Goal: Contribute content: Add original content to the website for others to see

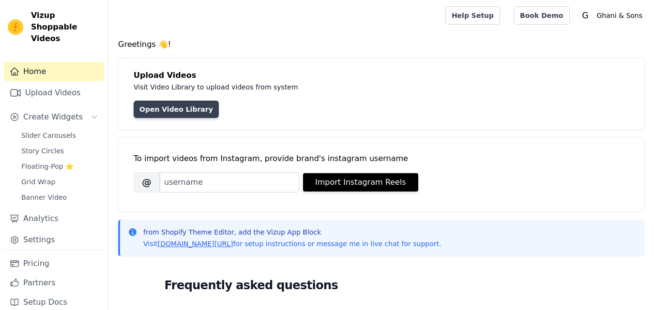
click at [181, 109] on link "Open Video Library" at bounding box center [176, 109] width 85 height 17
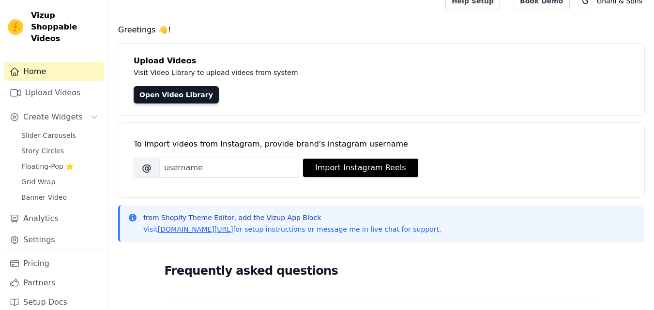
scroll to position [15, 0]
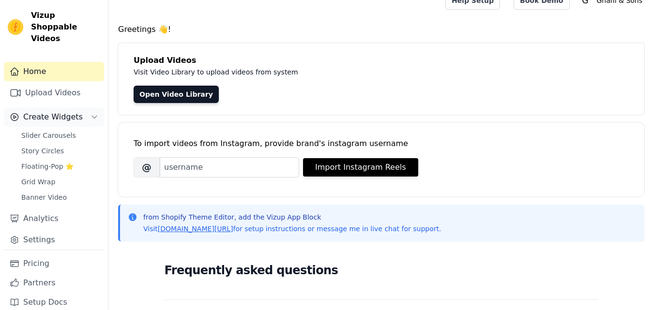
click at [77, 107] on button "Create Widgets" at bounding box center [54, 116] width 100 height 19
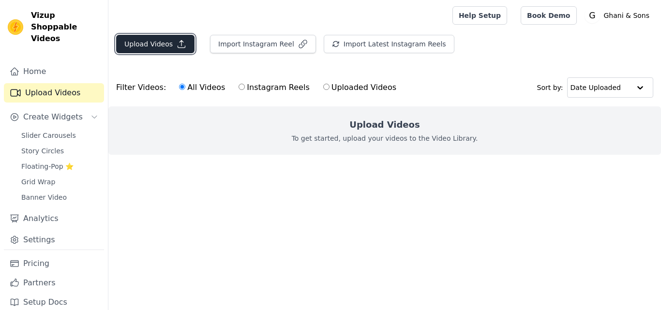
click at [176, 51] on button "Upload Videos" at bounding box center [155, 44] width 78 height 18
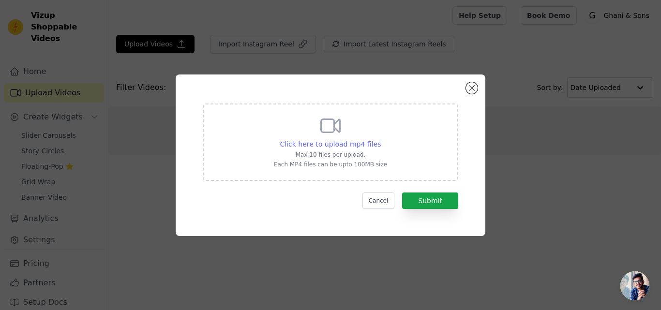
click at [320, 142] on span "Click here to upload mp4 files" at bounding box center [330, 144] width 101 height 8
click at [381, 139] on input "Click here to upload mp4 files Max 10 files per upload. Each MP4 files can be u…" at bounding box center [381, 139] width 0 height 0
click at [332, 140] on span "Click here to upload mp4 files" at bounding box center [330, 144] width 101 height 8
click at [381, 139] on input "Click here to upload mp4 files Max 10 files per upload. Each MP4 files can be u…" at bounding box center [381, 139] width 0 height 0
click at [344, 141] on span "Click here to upload mp4 files" at bounding box center [330, 144] width 101 height 8
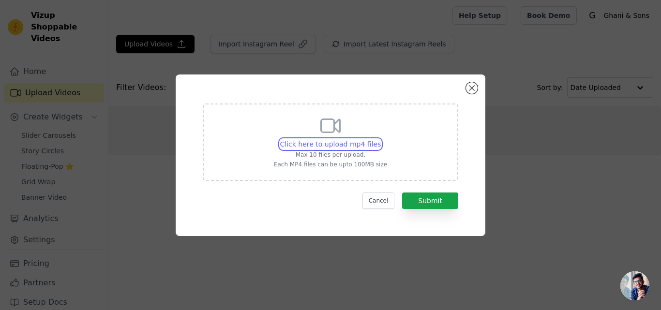
click at [381, 139] on input "Click here to upload mp4 files Max 10 files per upload. Each MP4 files can be u…" at bounding box center [381, 139] width 0 height 0
type input "C:\fakepath\full hd.mp4"
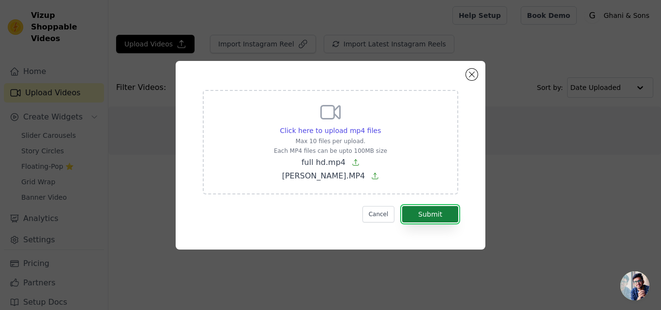
click at [435, 212] on button "Submit" at bounding box center [430, 214] width 56 height 16
click at [439, 220] on button "Submit" at bounding box center [430, 214] width 56 height 16
click at [381, 219] on button "Cancel" at bounding box center [379, 214] width 32 height 16
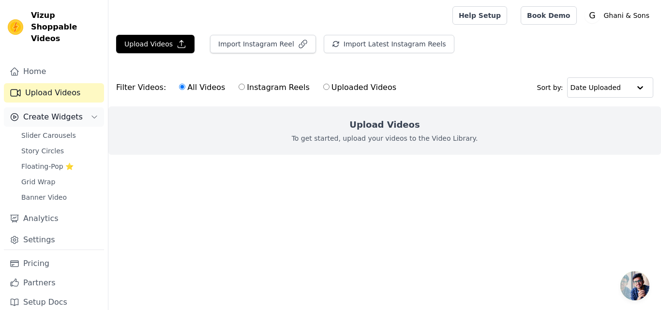
click at [31, 111] on span "Create Widgets" at bounding box center [53, 117] width 60 height 12
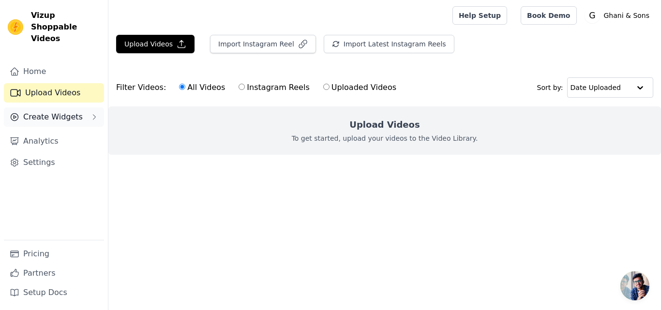
click at [31, 111] on span "Create Widgets" at bounding box center [53, 117] width 60 height 12
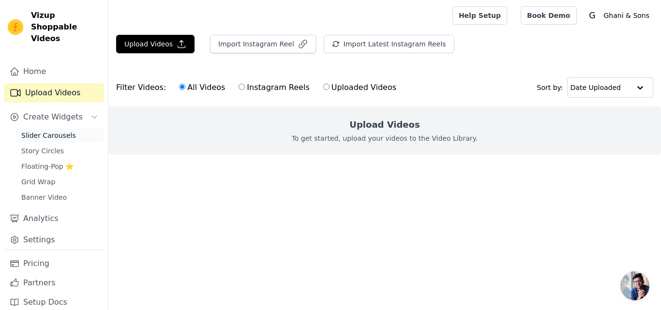
click at [37, 131] on span "Slider Carousels" at bounding box center [48, 136] width 55 height 10
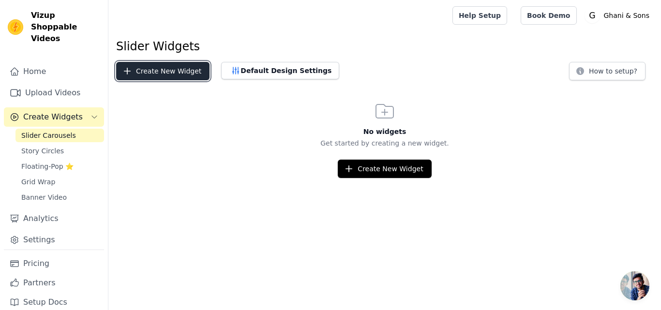
click at [170, 65] on button "Create New Widget" at bounding box center [162, 71] width 93 height 18
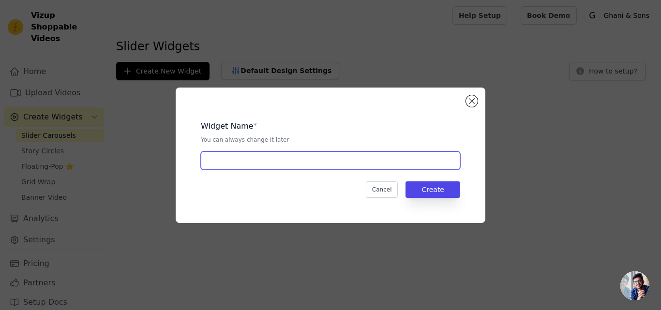
click at [221, 162] on input "text" at bounding box center [331, 161] width 260 height 18
type input "Men Suit"
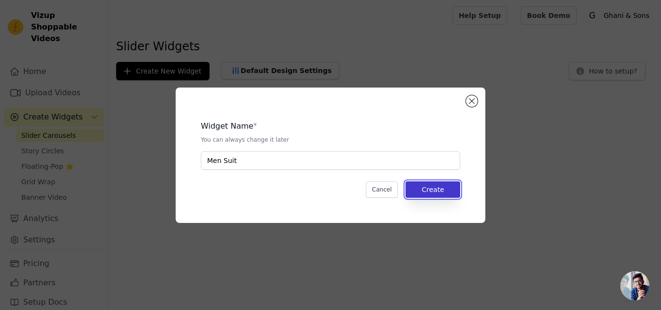
click at [437, 186] on button "Create" at bounding box center [433, 190] width 55 height 16
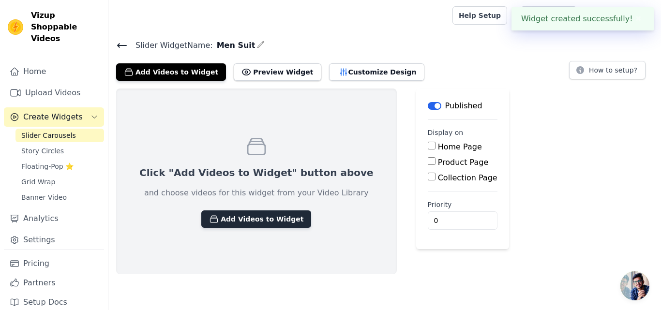
click at [214, 223] on button "Add Videos to Widget" at bounding box center [256, 219] width 110 height 17
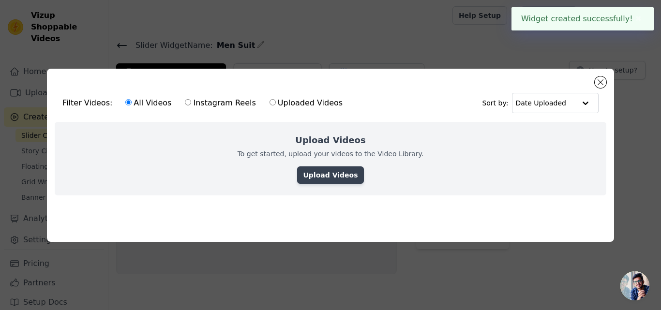
click at [337, 173] on link "Upload Videos" at bounding box center [330, 175] width 66 height 17
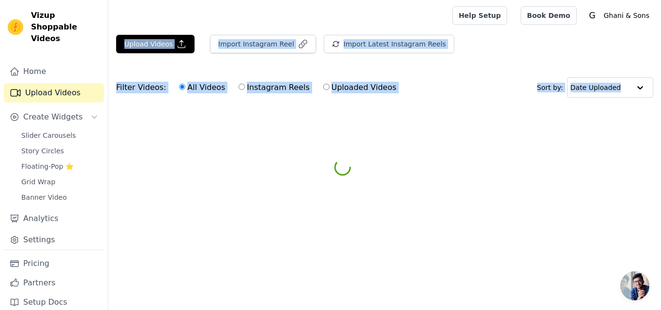
click at [337, 173] on circle at bounding box center [343, 167] width 18 height 18
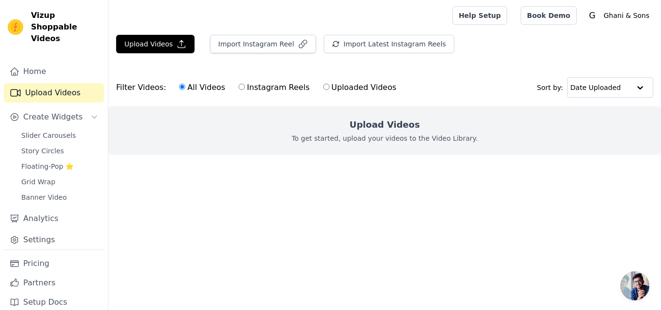
click at [475, 179] on main "Upload Videos Import Instagram Reel Import Latest Instagram Reels Import Latest…" at bounding box center [384, 112] width 553 height 163
click at [123, 42] on button "Upload Videos" at bounding box center [155, 44] width 78 height 18
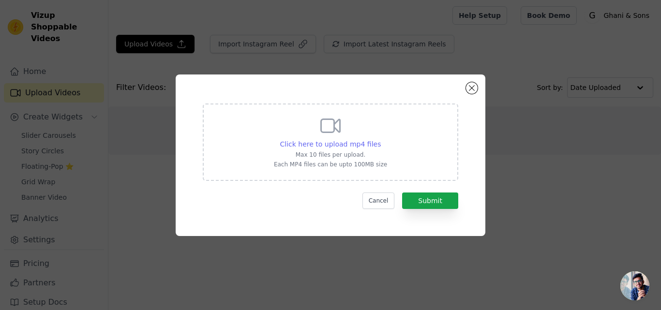
click at [336, 140] on span "Click here to upload mp4 files" at bounding box center [330, 144] width 101 height 8
click at [381, 139] on input "Click here to upload mp4 files Max 10 files per upload. Each MP4 files can be u…" at bounding box center [381, 139] width 0 height 0
type input "C:\fakepath\full hd.mp4"
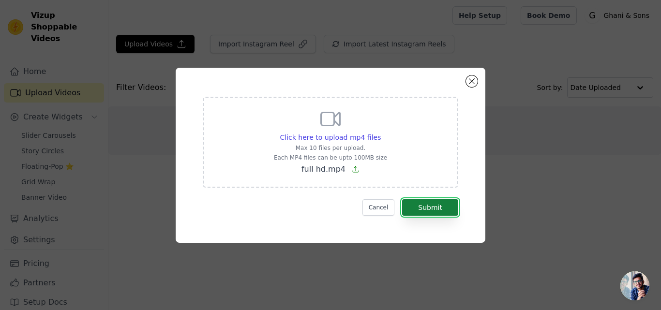
click at [450, 202] on button "Submit" at bounding box center [430, 207] width 56 height 16
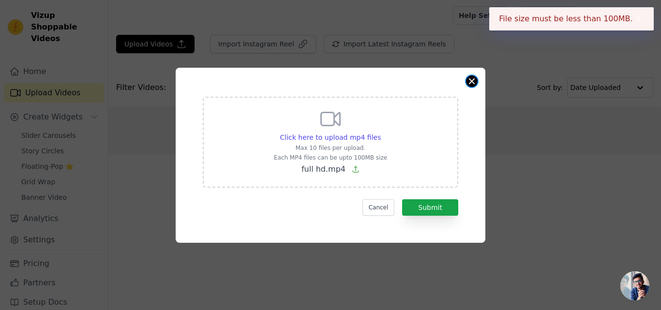
click at [470, 83] on button "Close modal" at bounding box center [472, 82] width 12 height 12
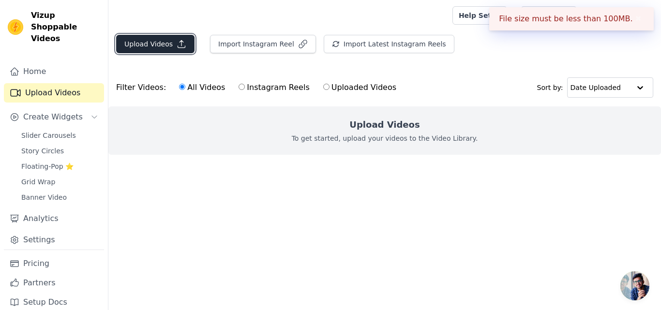
click at [155, 47] on button "Upload Videos" at bounding box center [155, 44] width 78 height 18
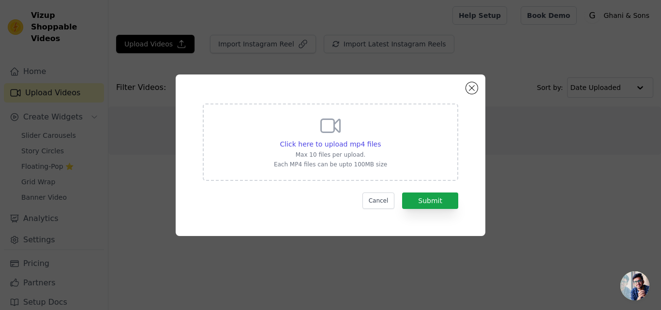
click at [299, 138] on div "Click here to upload mp4 files Max 10 files per upload. Each MP4 files can be u…" at bounding box center [330, 141] width 113 height 54
click at [381, 139] on input "Click here to upload mp4 files Max 10 files per upload. Each MP4 files can be u…" at bounding box center [381, 139] width 0 height 0
type input "C:\fakepath\Zahid.MP4"
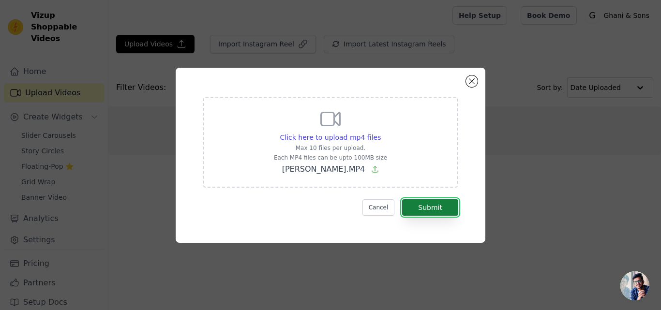
click at [447, 205] on button "Submit" at bounding box center [430, 207] width 56 height 16
